Goal: Navigation & Orientation: Find specific page/section

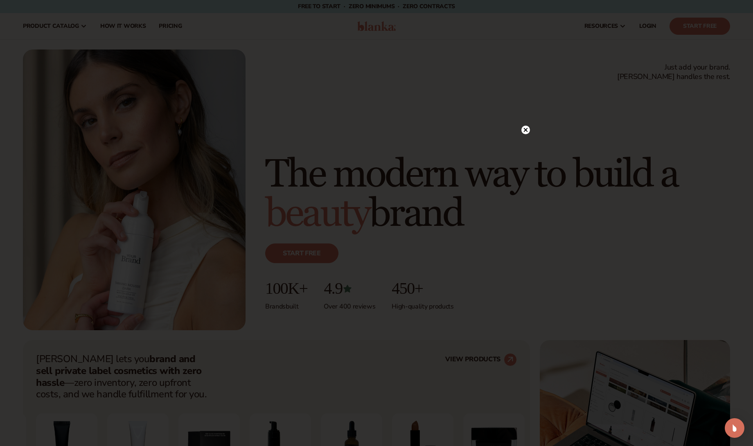
click at [525, 135] on div at bounding box center [526, 129] width 9 height 14
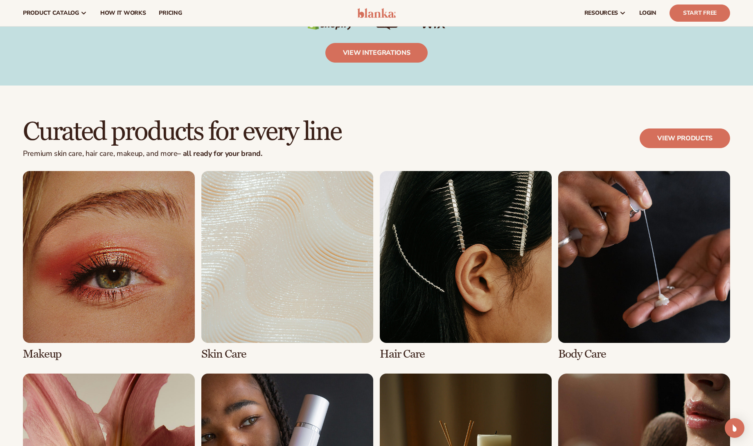
scroll to position [1535, 0]
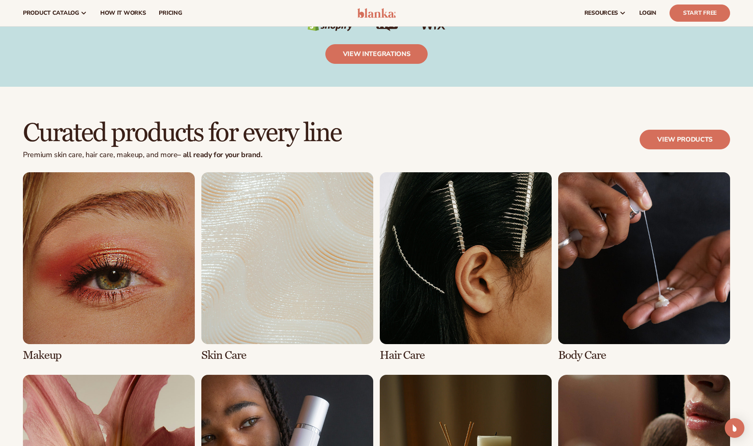
click at [97, 246] on link "1 / 8" at bounding box center [109, 267] width 172 height 190
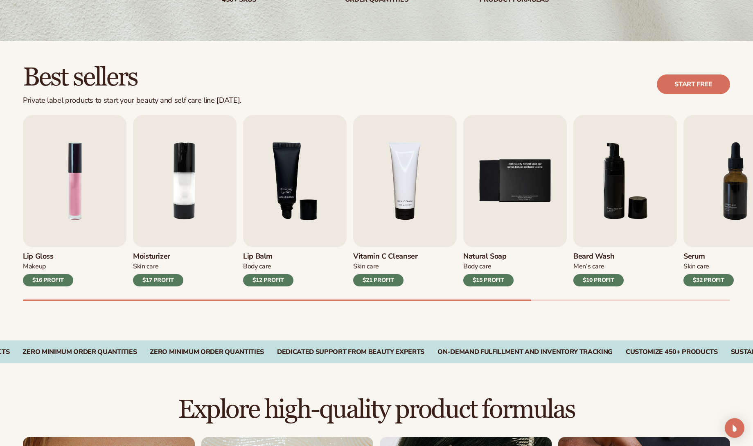
scroll to position [179, 0]
